Goal: Check status

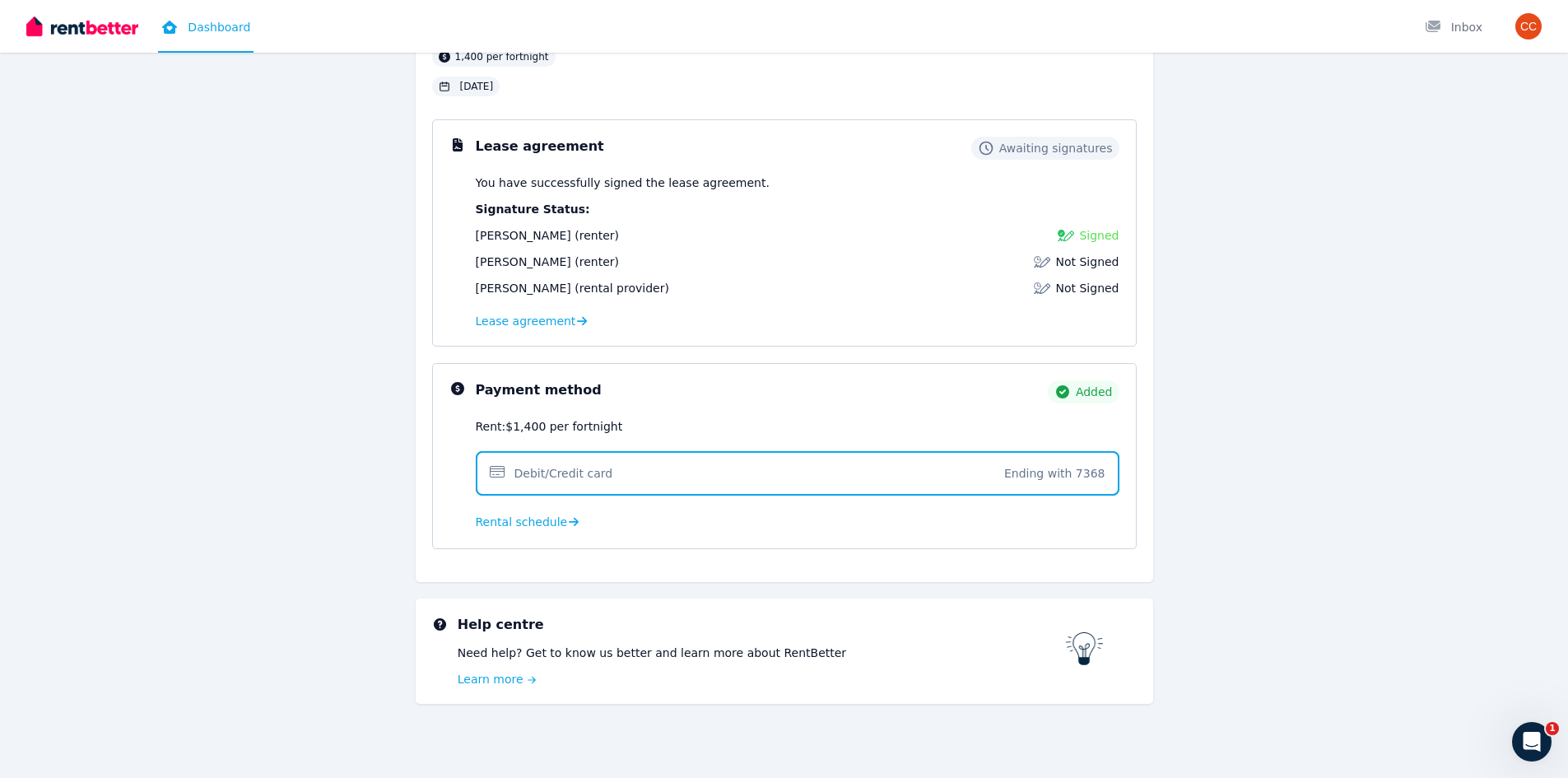
scroll to position [146, 0]
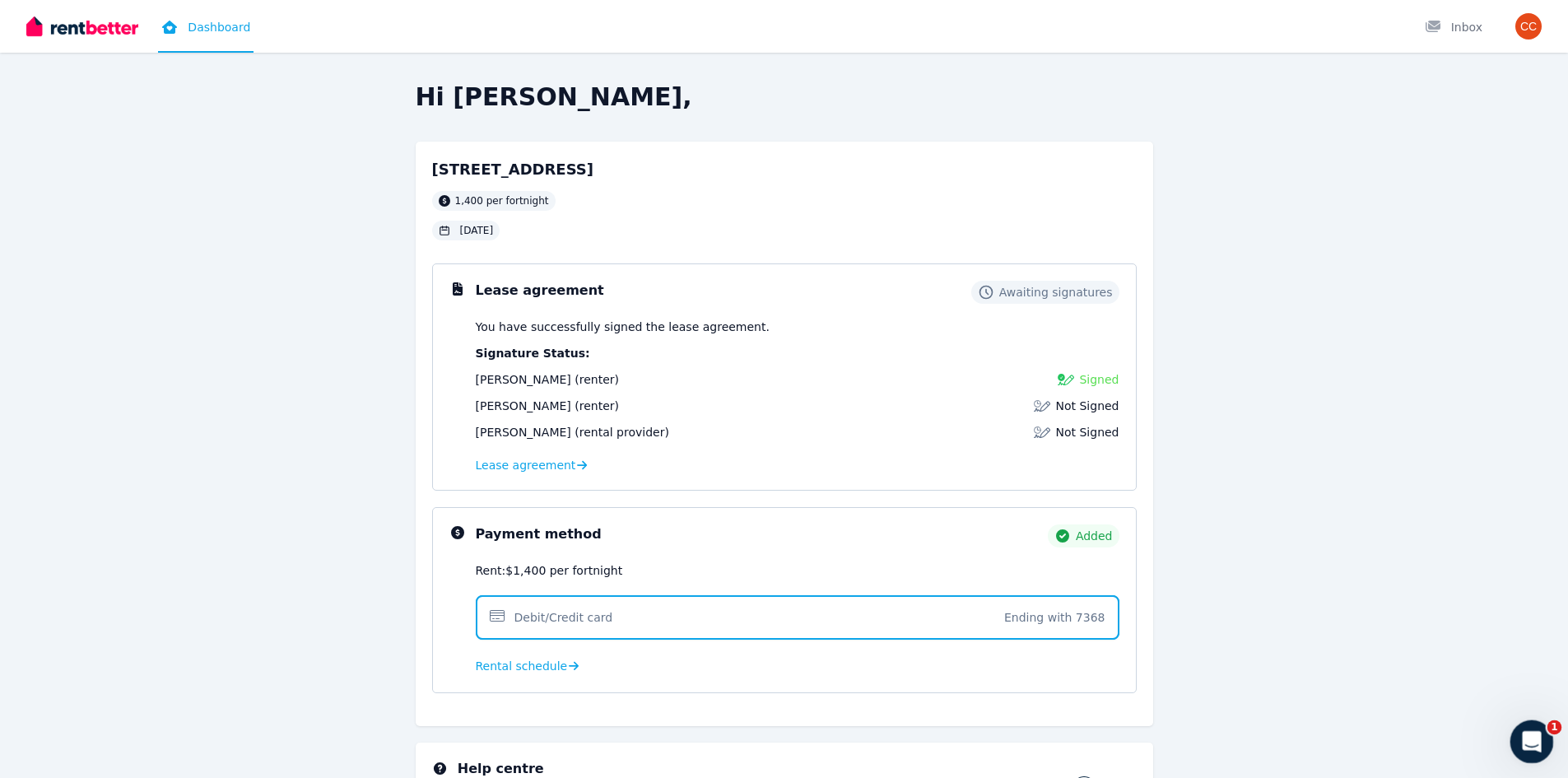
click at [1523, 734] on icon "Open Intercom Messenger" at bounding box center [1530, 740] width 27 height 27
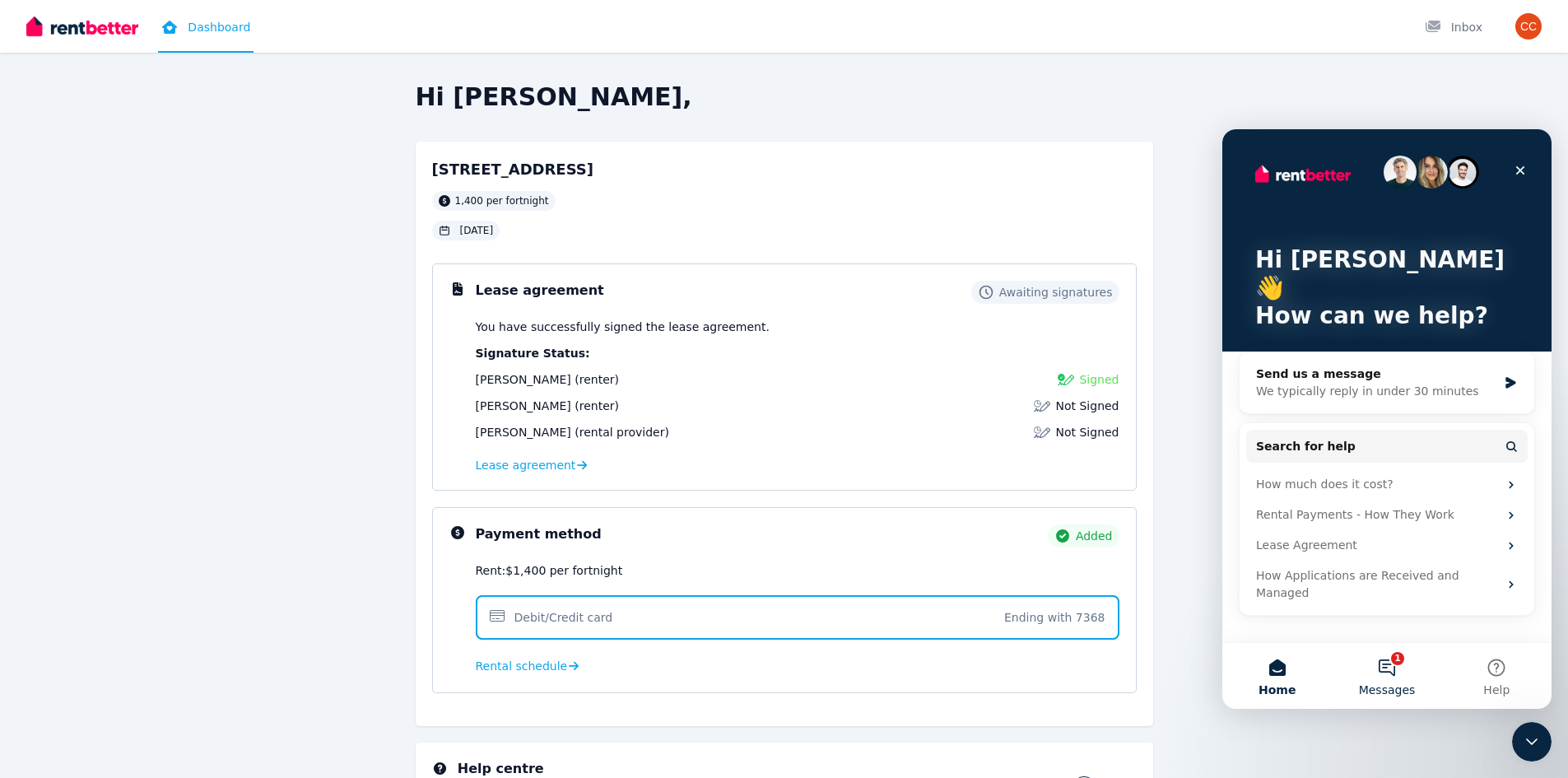
click at [1389, 677] on button "1 Messages" at bounding box center [1386, 676] width 109 height 66
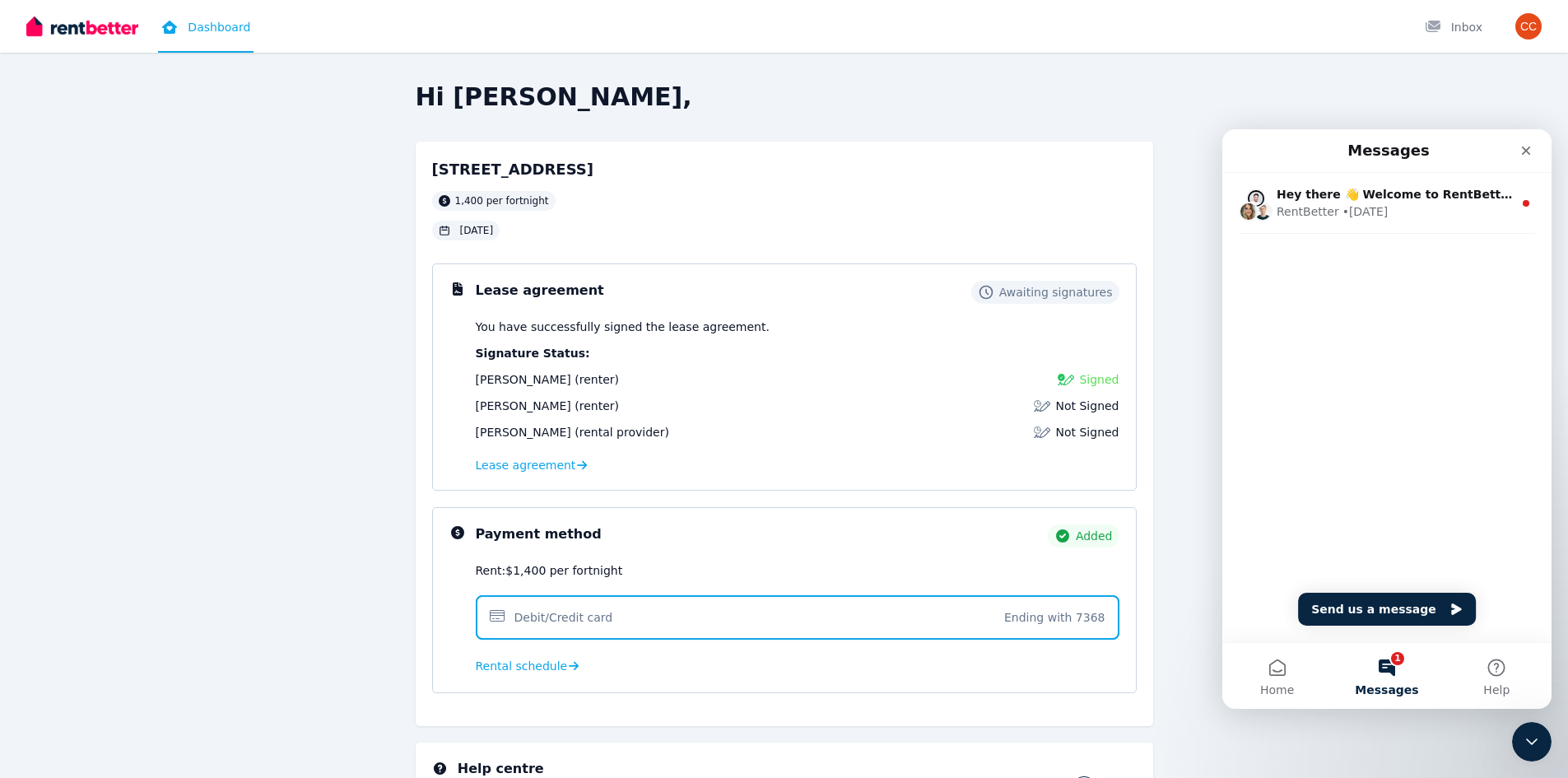
click at [1320, 746] on div "Hi Clare, 22 Clovelly Cres, Lynwood 1,400 per fortnight 31 Aug 2025 Lease agree…" at bounding box center [784, 489] width 1264 height 812
click at [514, 666] on span "Rental schedule" at bounding box center [522, 665] width 92 height 16
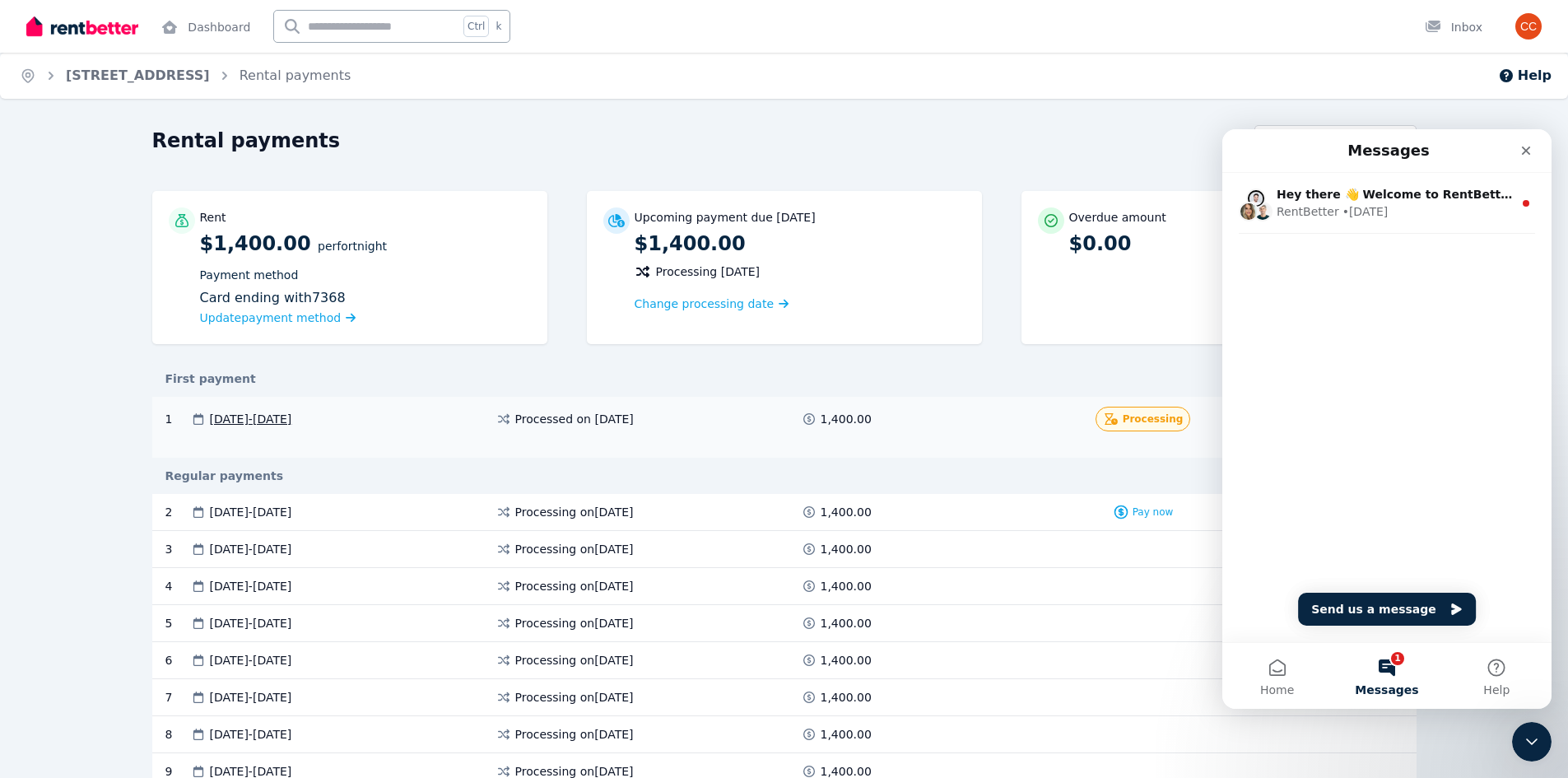
click at [1128, 421] on div "Processing" at bounding box center [1143, 419] width 95 height 25
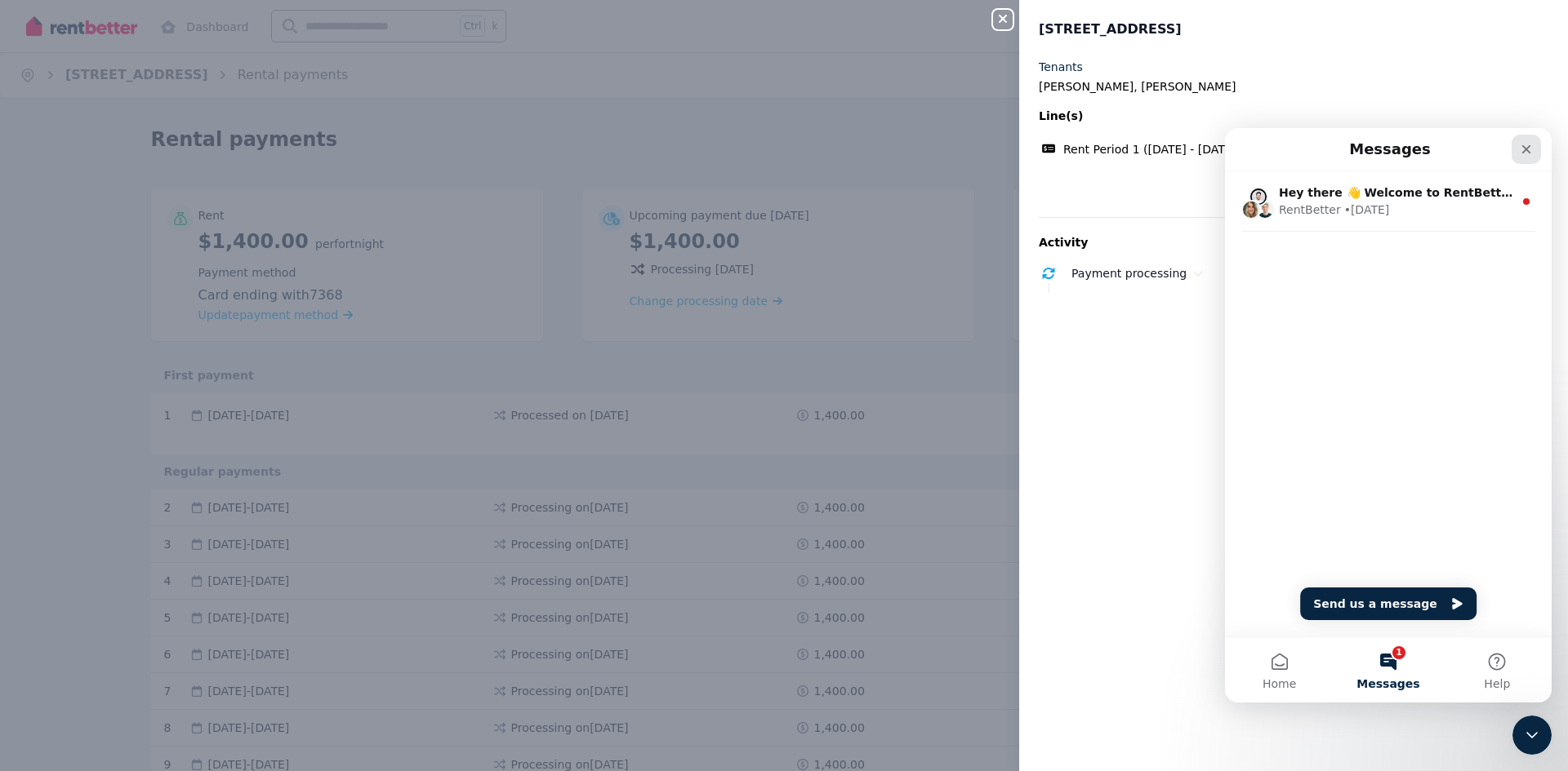
click at [1530, 149] on icon "Close" at bounding box center [1526, 149] width 13 height 13
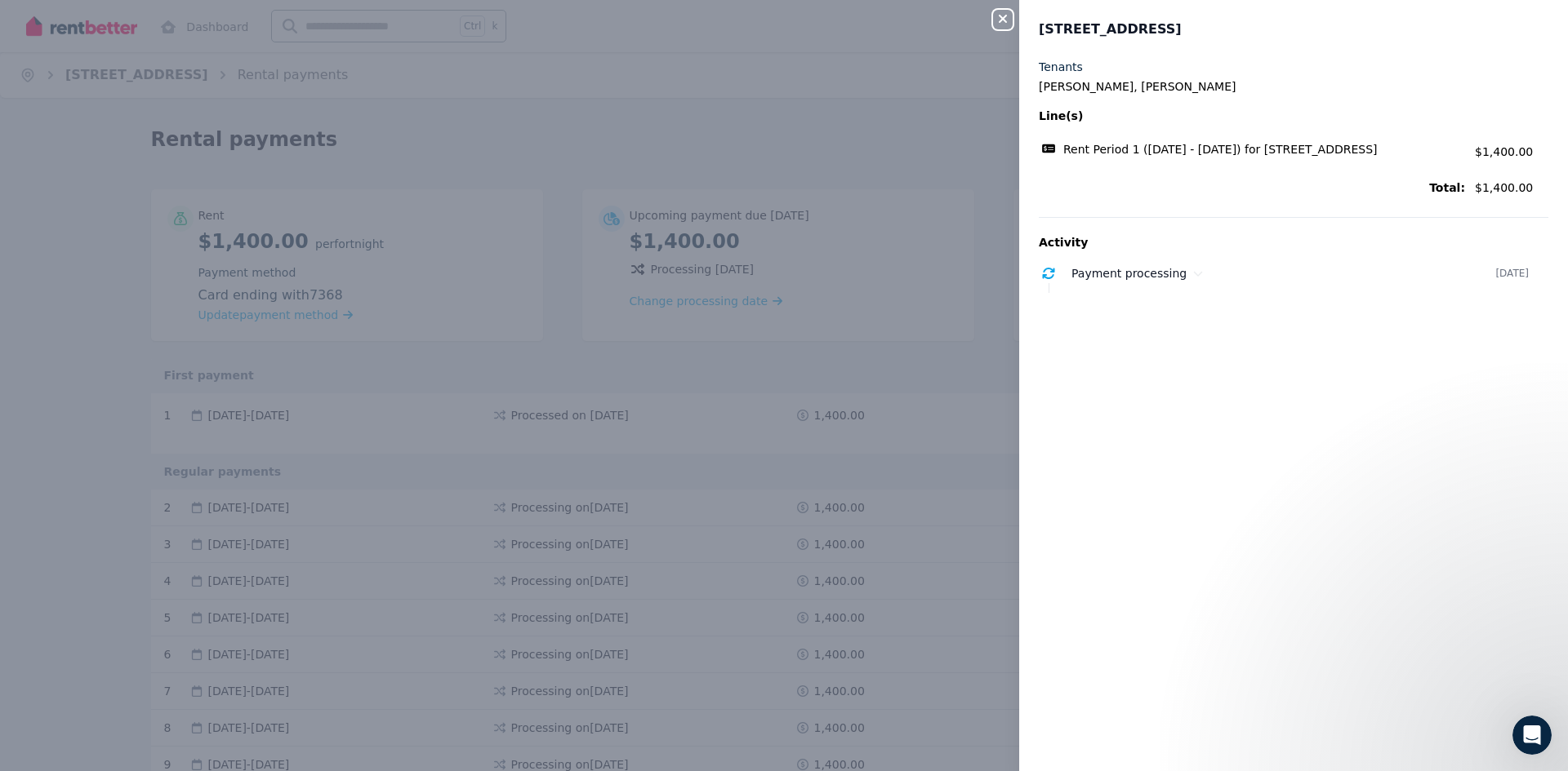
click at [678, 116] on div "Close panel 22 Clovelly Cres, Lynwood Tenants Clare Crabtree, Harrison Barber L…" at bounding box center [784, 386] width 1568 height 771
